Goal: Transaction & Acquisition: Purchase product/service

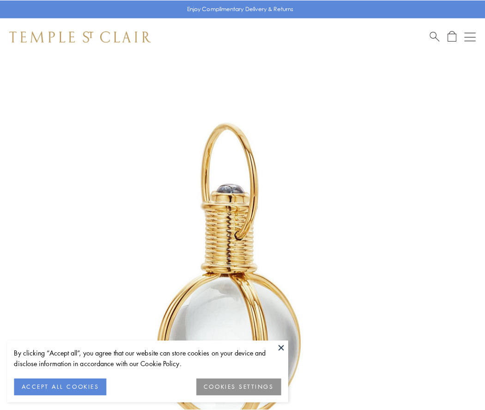
scroll to position [241, 0]
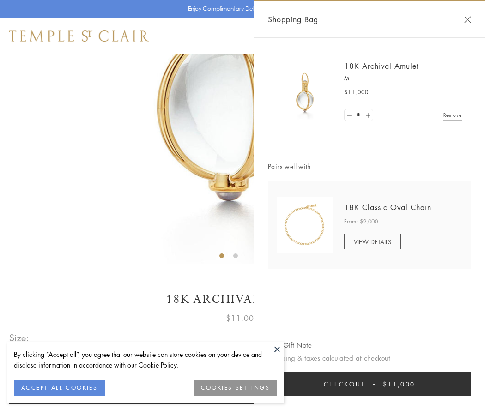
click at [370, 384] on button "Checkout $11,000" at bounding box center [369, 384] width 203 height 24
